Goal: Register for event/course

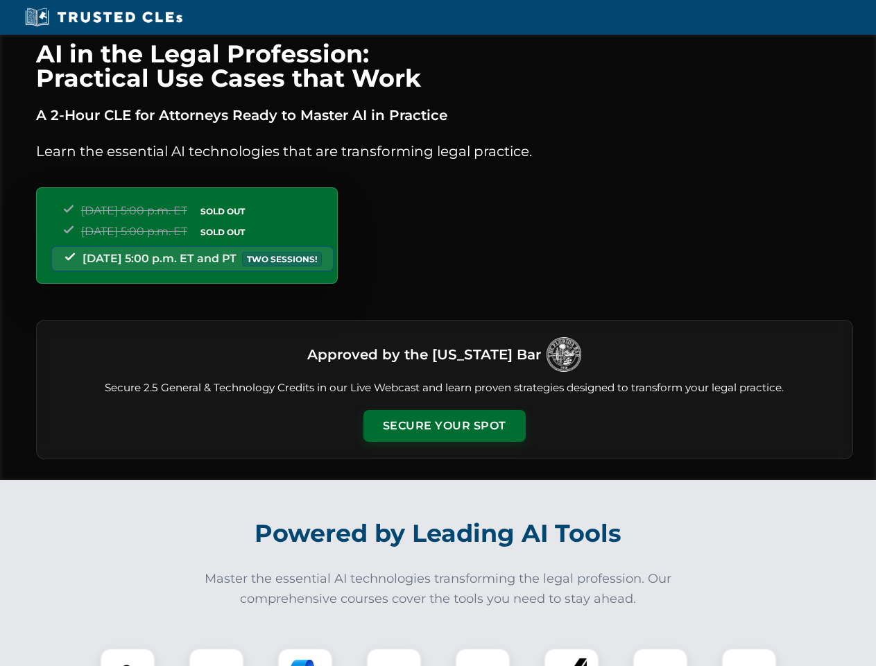
click at [444, 426] on button "Secure Your Spot" at bounding box center [444, 426] width 162 height 32
click at [128, 657] on img at bounding box center [127, 675] width 40 height 40
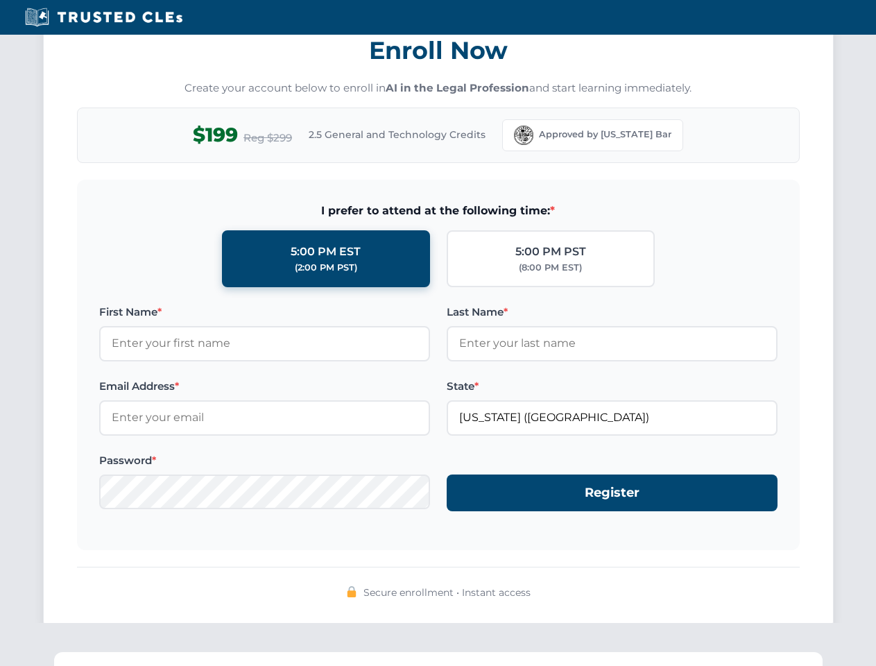
scroll to position [1361, 0]
